Goal: Navigation & Orientation: Find specific page/section

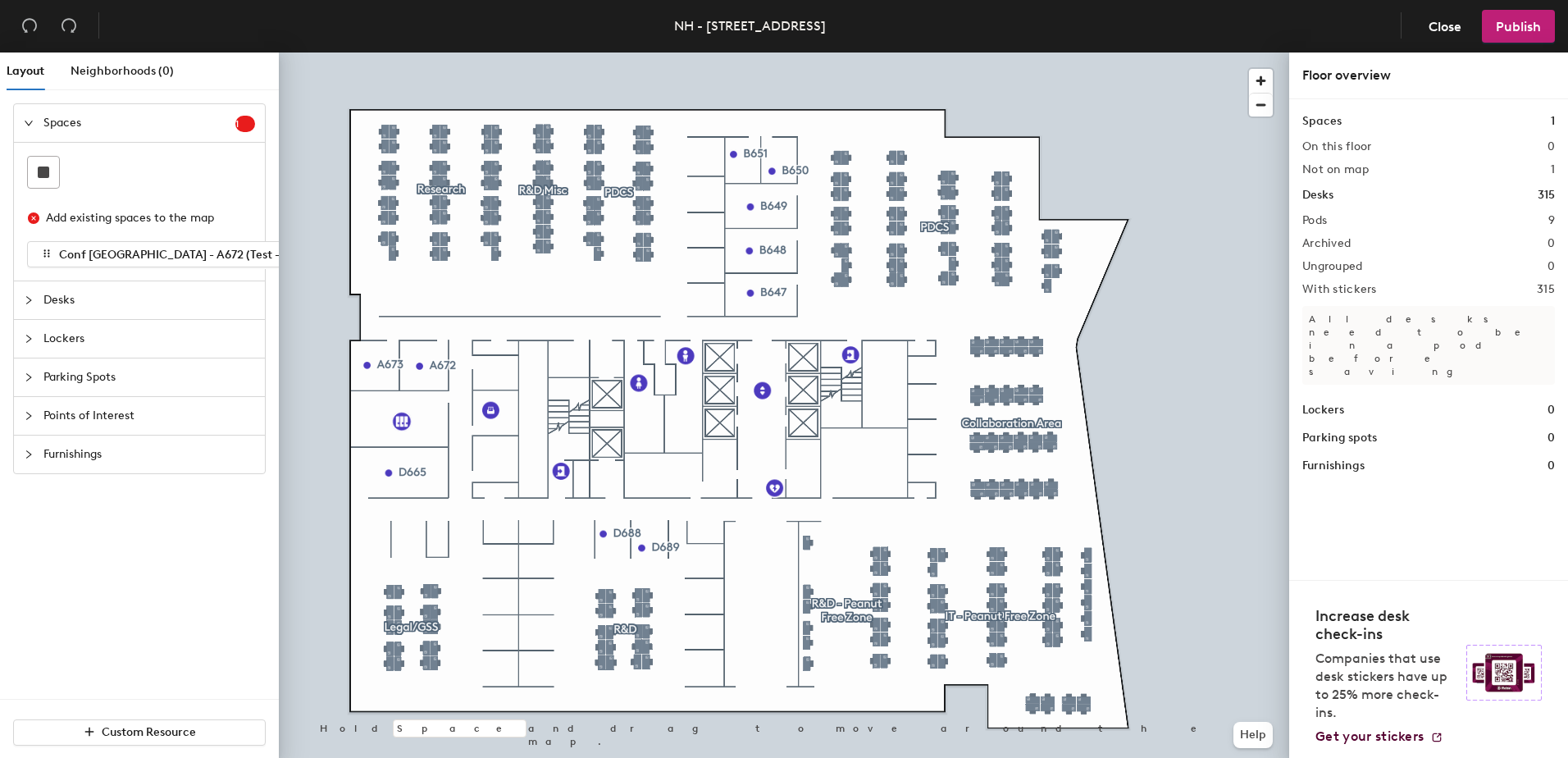
click at [29, 121] on icon "expanded" at bounding box center [28, 123] width 10 height 10
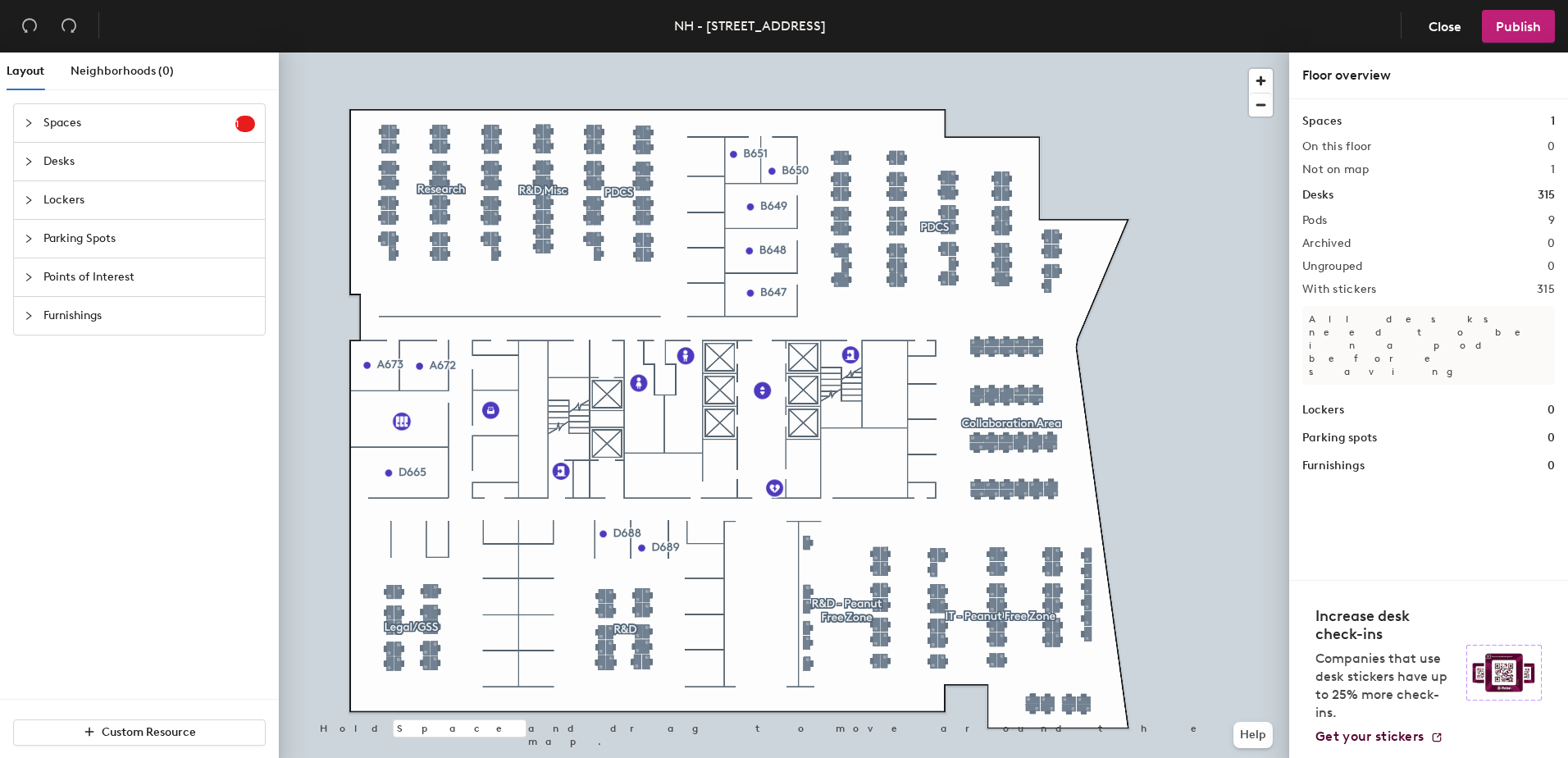
click at [27, 164] on icon "collapsed" at bounding box center [28, 161] width 10 height 10
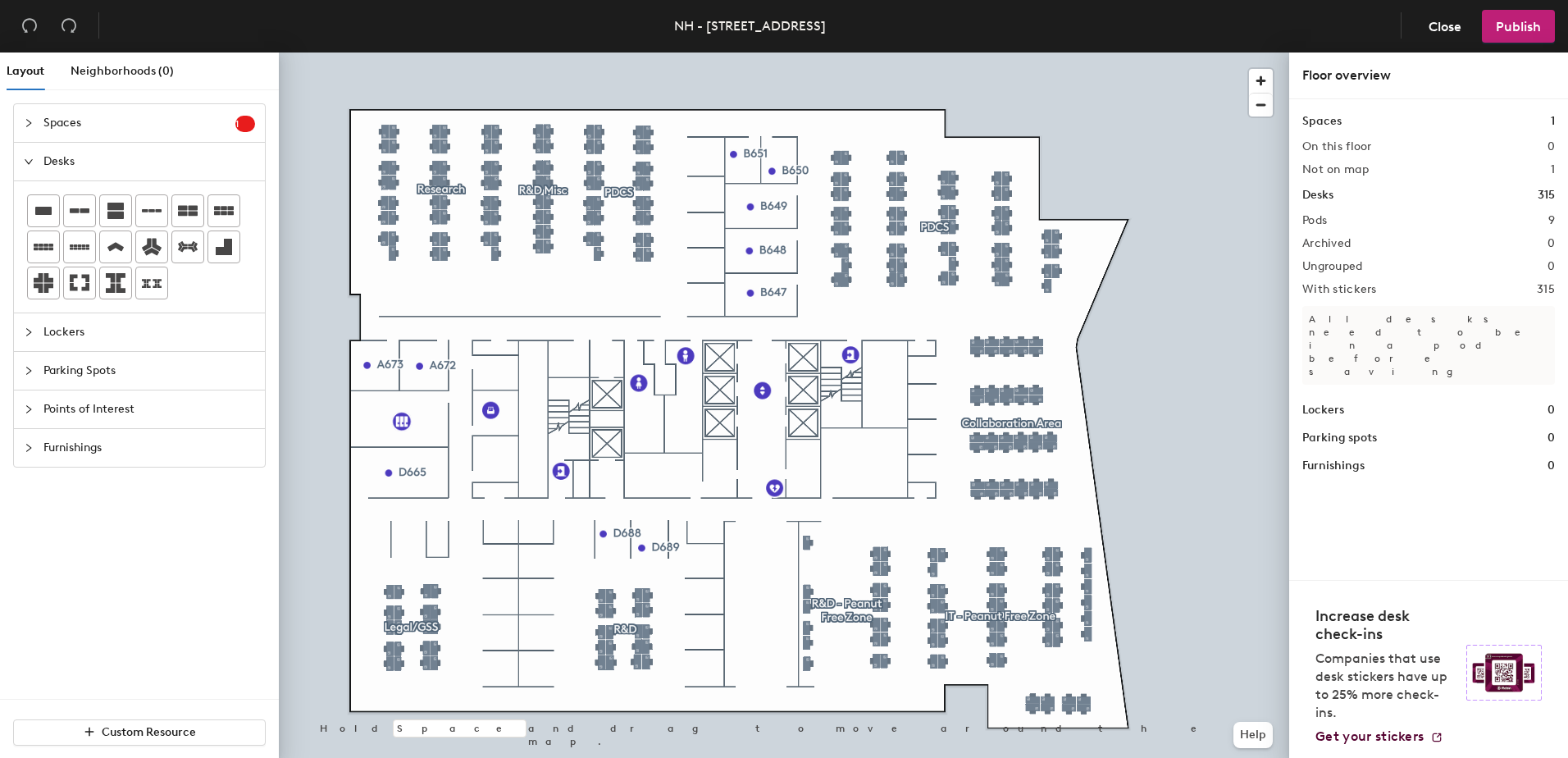
click at [1111, 53] on div at bounding box center [784, 53] width 1010 height 0
click at [1322, 123] on h1 "Spaces" at bounding box center [1321, 121] width 39 height 18
click at [1449, 26] on span "Close" at bounding box center [1445, 26] width 33 height 15
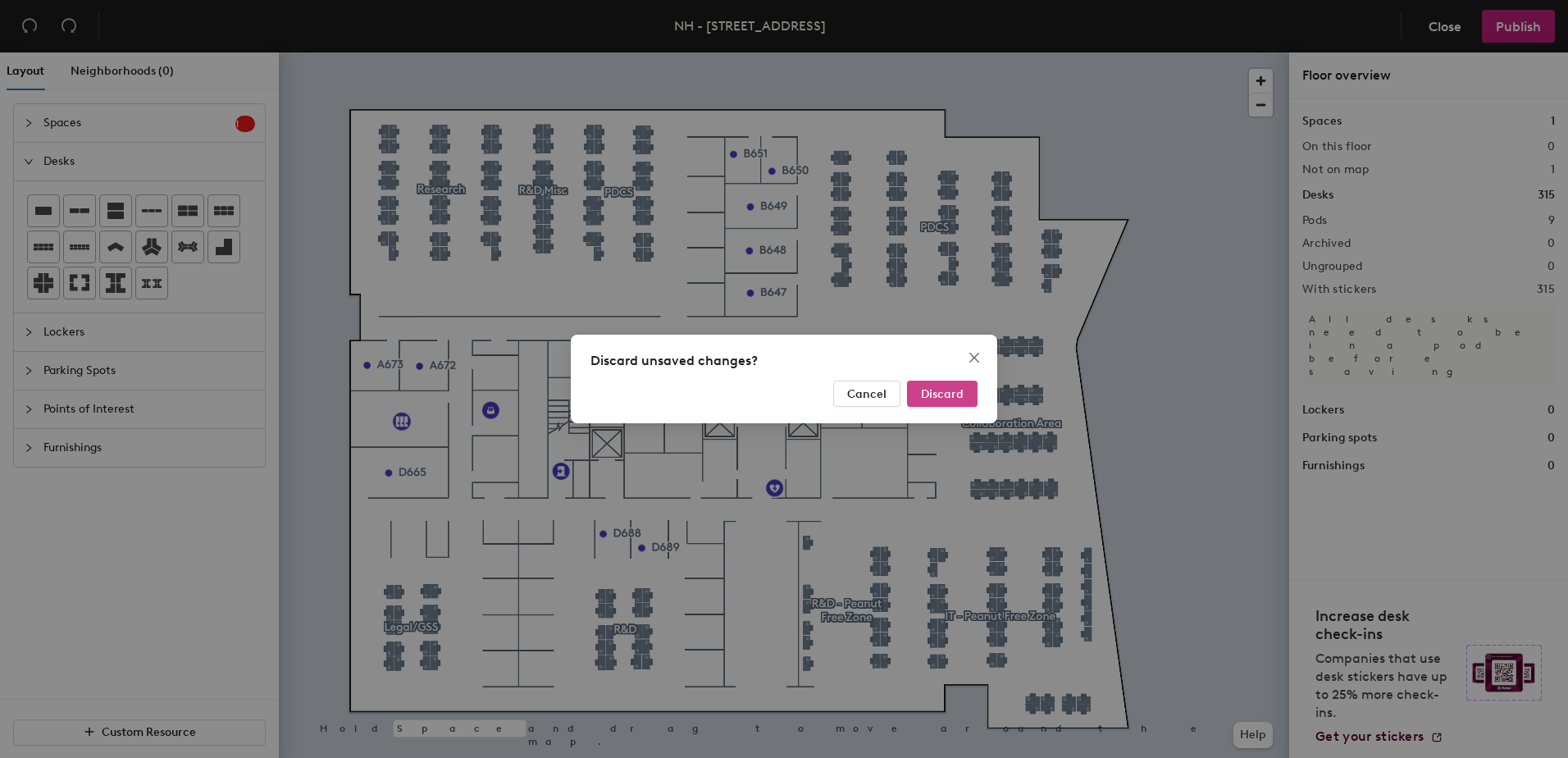
click at [934, 391] on span "Discard" at bounding box center [942, 394] width 43 height 14
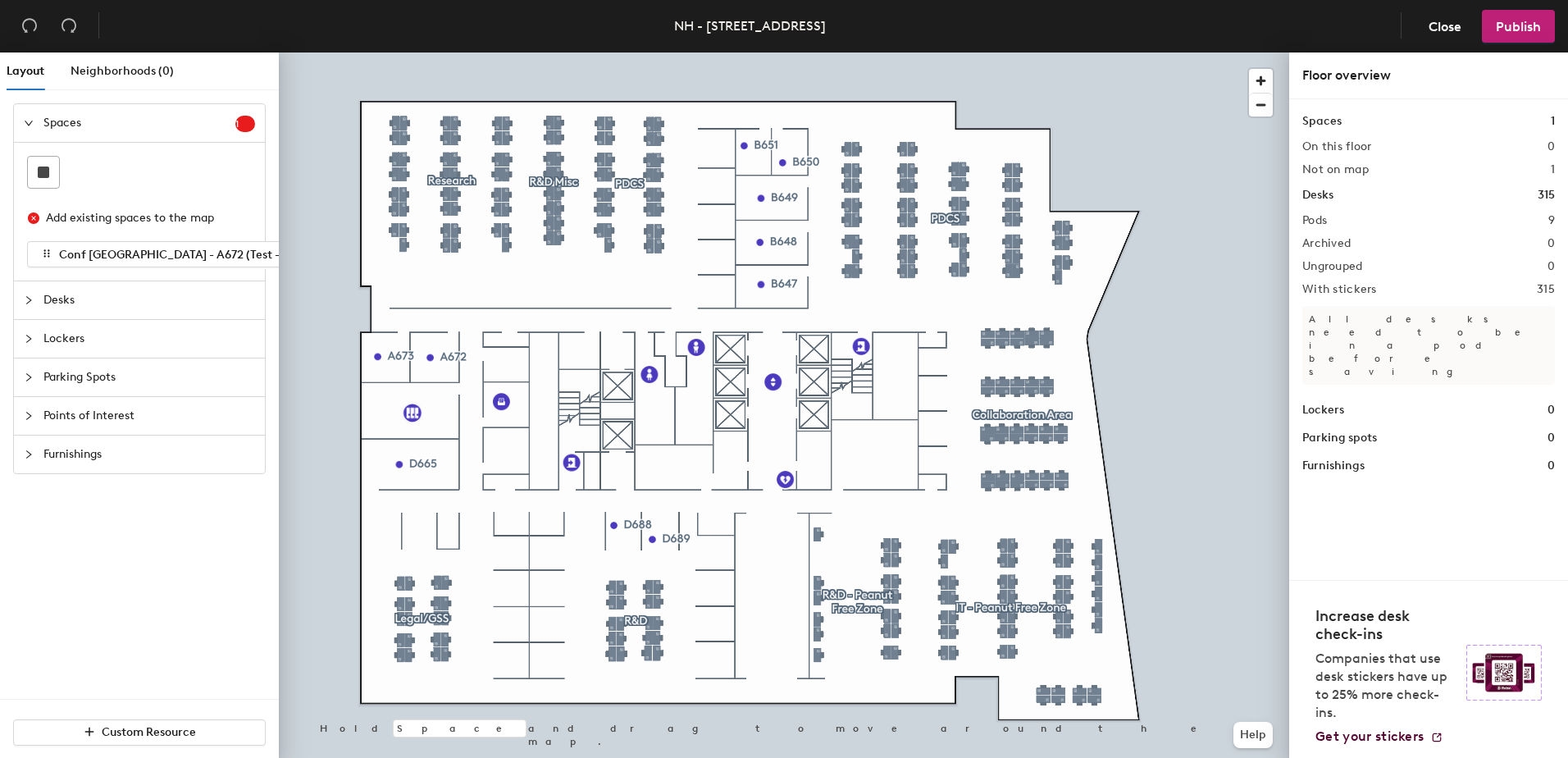
click at [1314, 198] on h1 "Desks" at bounding box center [1317, 195] width 31 height 18
click at [1314, 194] on h1 "Desks" at bounding box center [1317, 195] width 31 height 18
click at [52, 300] on span "Desks" at bounding box center [149, 300] width 211 height 37
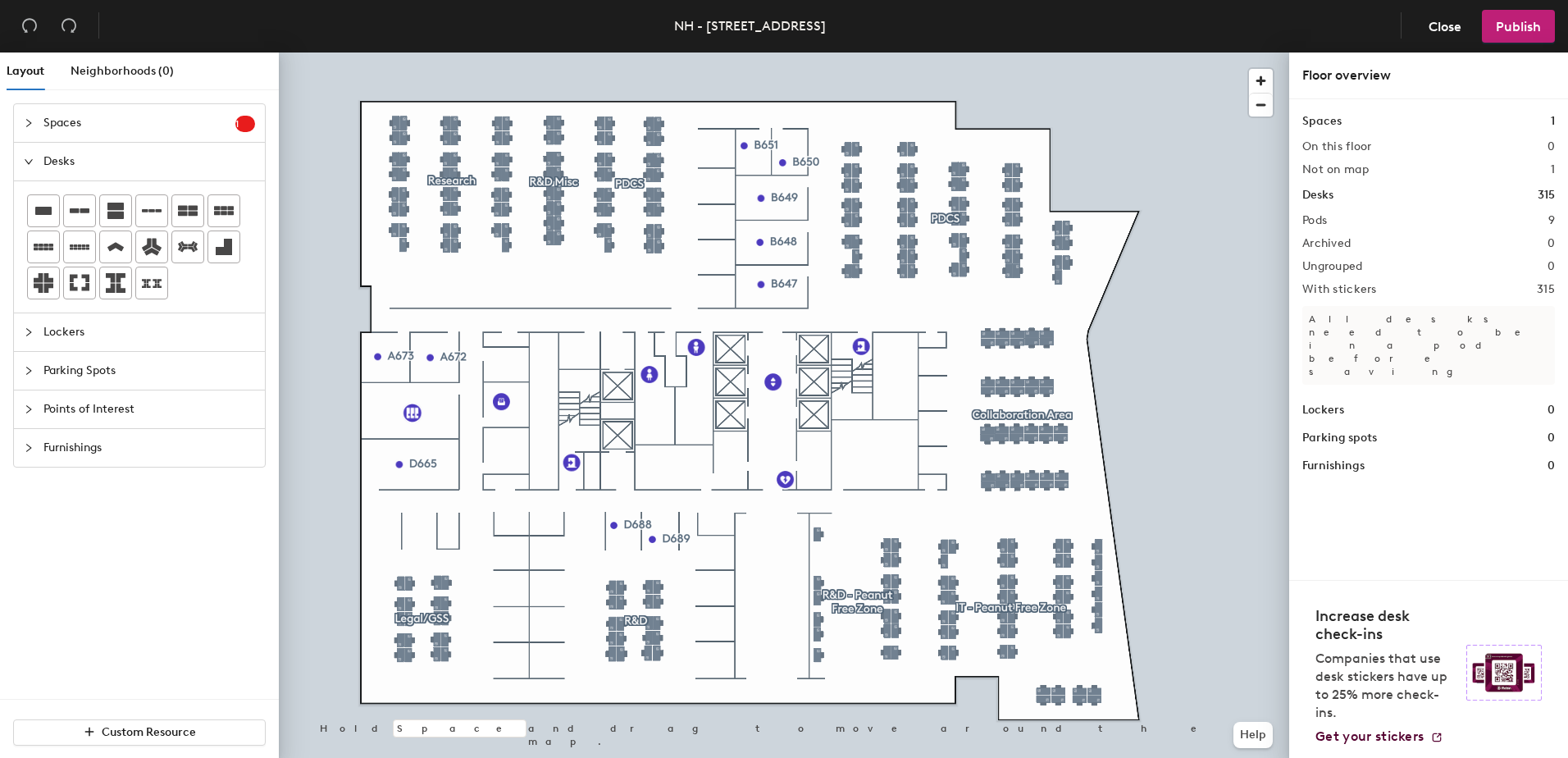
click at [24, 120] on icon "collapsed" at bounding box center [28, 123] width 10 height 10
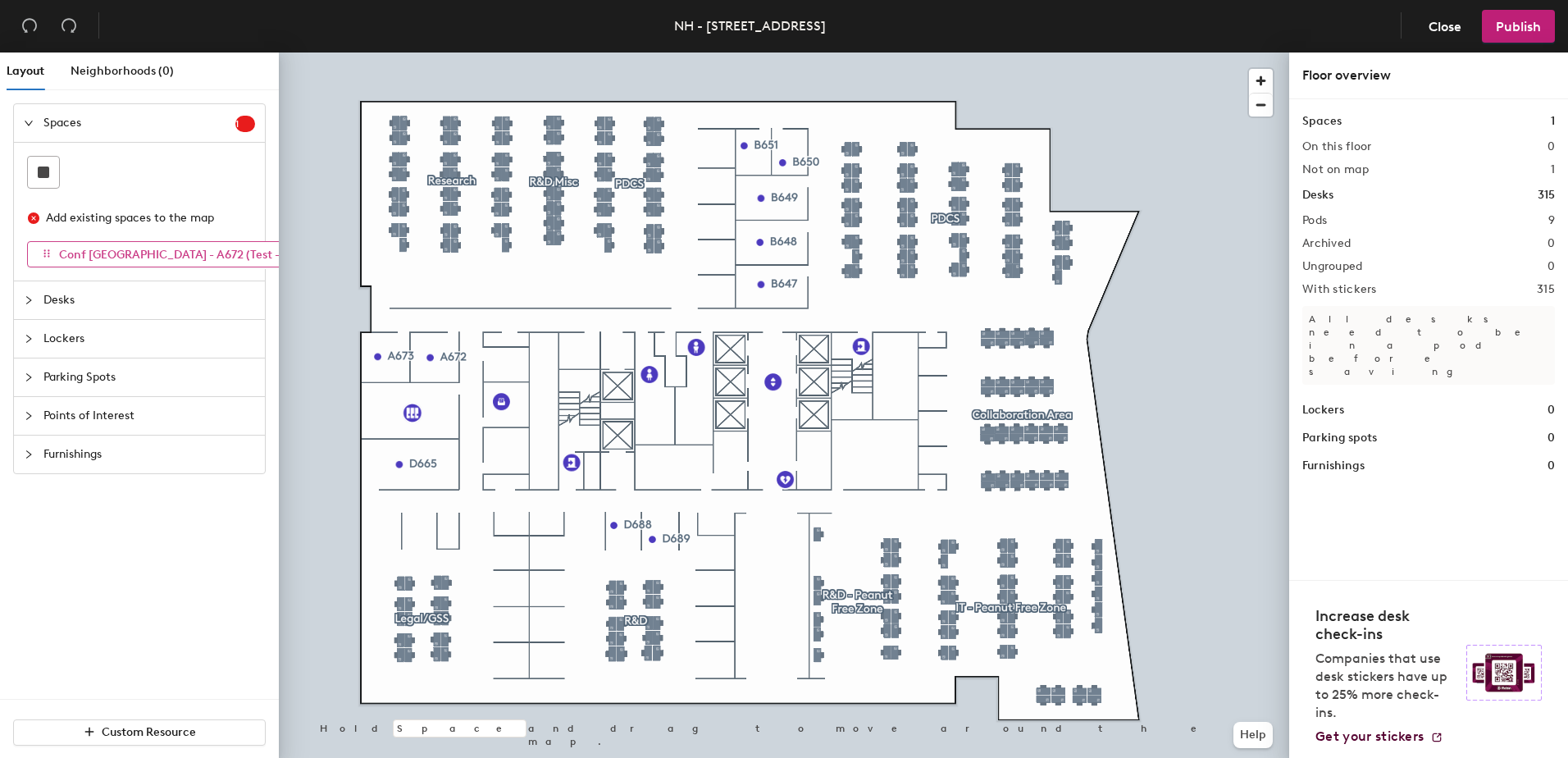
click at [151, 255] on span "Conf [GEOGRAPHIC_DATA] - A672 (Test - Do not book)" at bounding box center [205, 254] width 292 height 14
